Goal: Find specific page/section: Find specific page/section

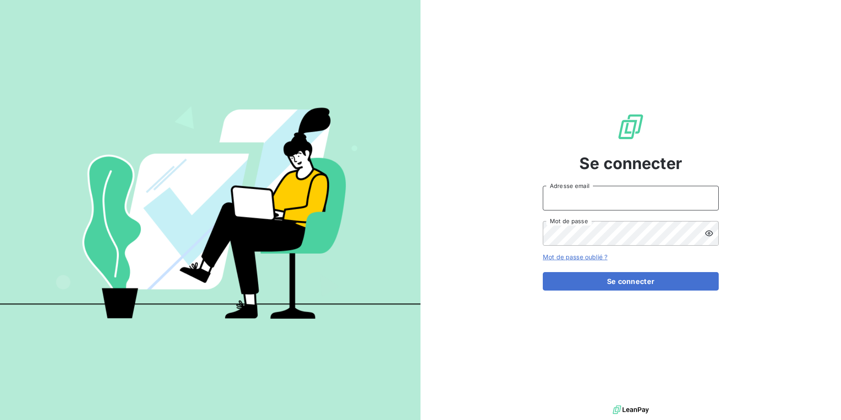
click at [637, 208] on input "Adresse email" at bounding box center [631, 198] width 176 height 25
type input "[EMAIL_ADDRESS][DOMAIN_NAME]"
click at [543, 272] on button "Se connecter" at bounding box center [631, 281] width 176 height 18
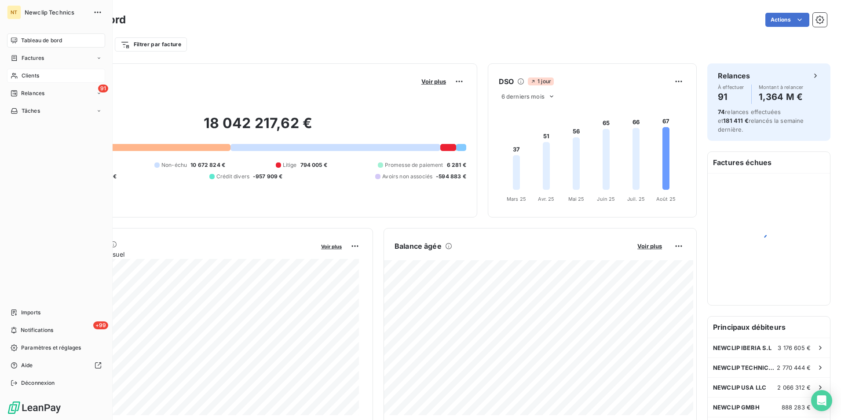
click at [24, 76] on span "Clients" at bounding box center [31, 76] width 18 height 8
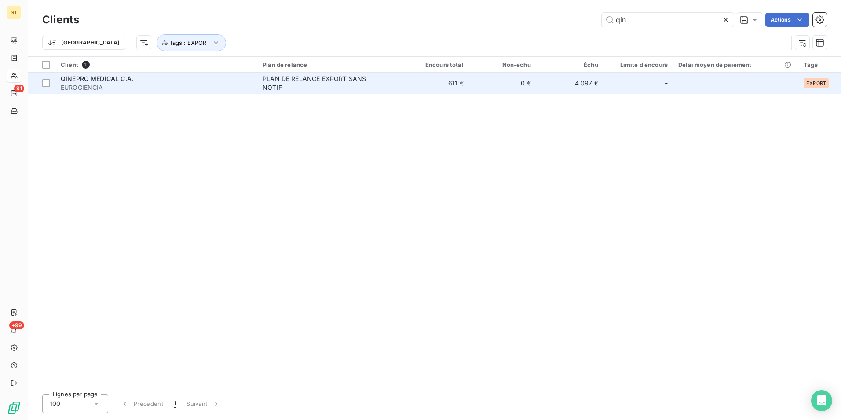
type input "qin"
click at [580, 79] on td "4 097 €" at bounding box center [569, 83] width 67 height 21
